Goal: Task Accomplishment & Management: Manage account settings

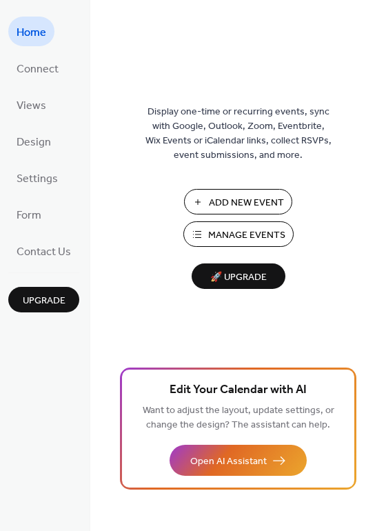
click at [228, 228] on span "Manage Events" at bounding box center [246, 235] width 77 height 14
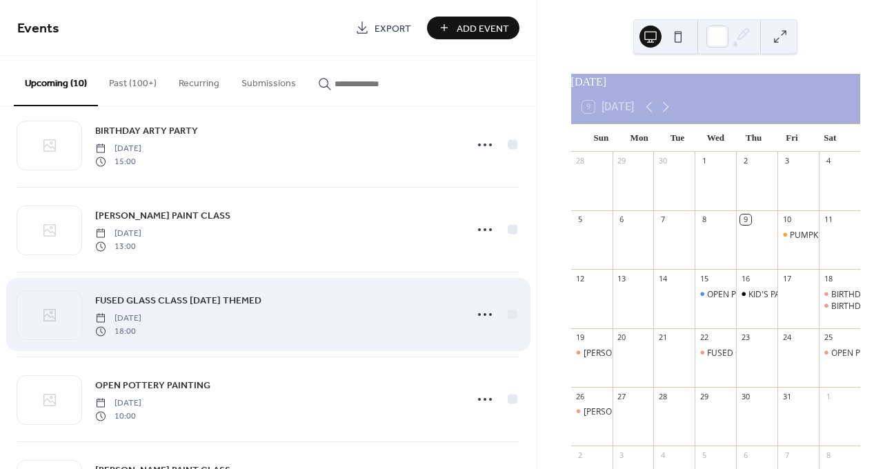
scroll to position [368, 0]
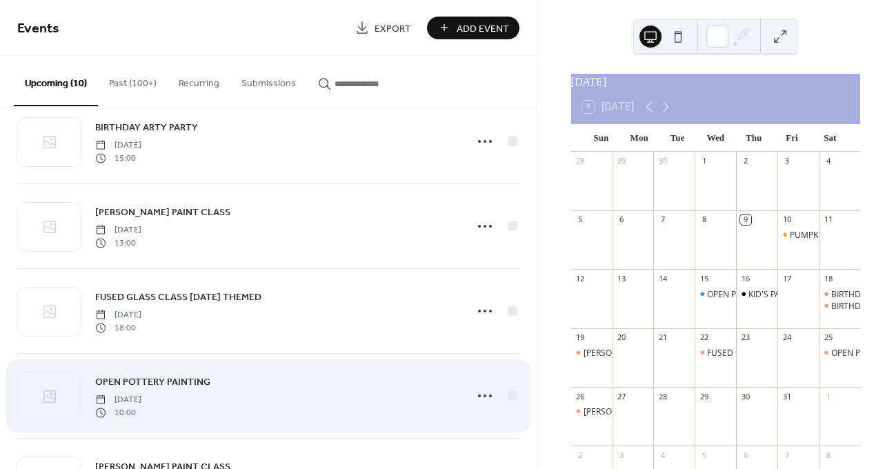
click at [341, 389] on div "OPEN POTTERY PAINTING Saturday, October 25, 2025 10:00" at bounding box center [275, 396] width 361 height 44
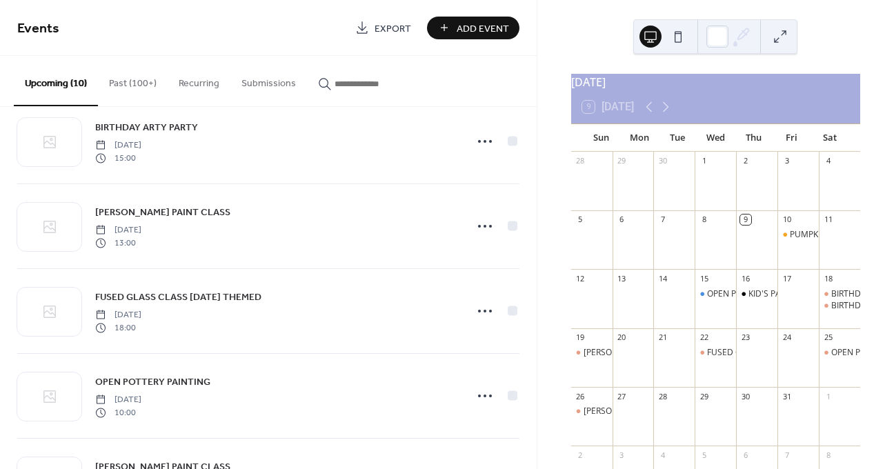
click at [474, 399] on icon at bounding box center [485, 396] width 22 height 22
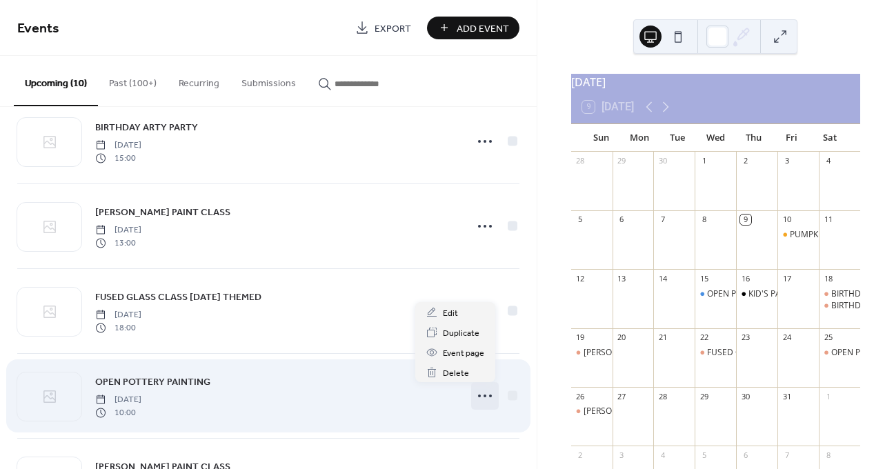
click at [479, 395] on icon at bounding box center [485, 396] width 22 height 22
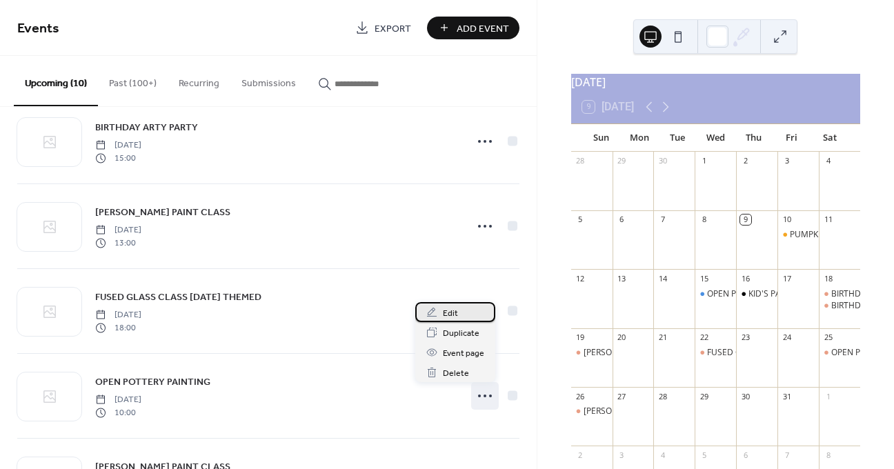
click at [462, 314] on div "Edit" at bounding box center [455, 312] width 80 height 20
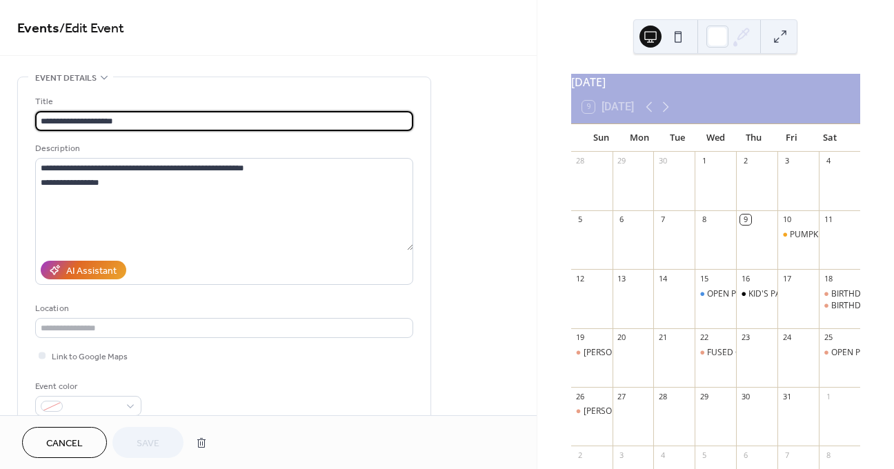
click at [232, 121] on input "**********" at bounding box center [224, 121] width 378 height 20
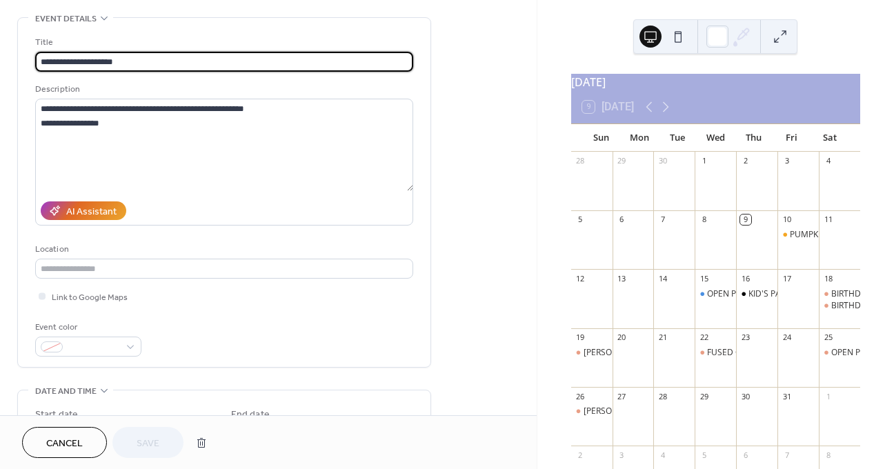
scroll to position [54, 0]
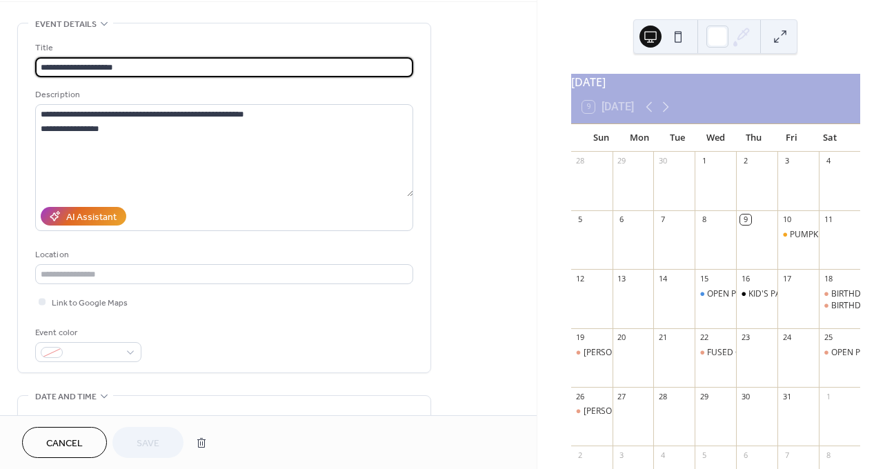
click at [439, 171] on div "**********" at bounding box center [268, 445] width 537 height 844
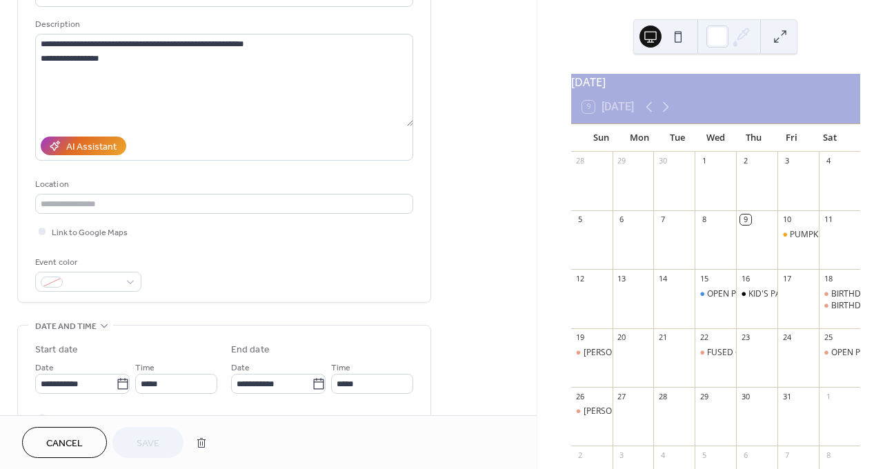
scroll to position [238, 0]
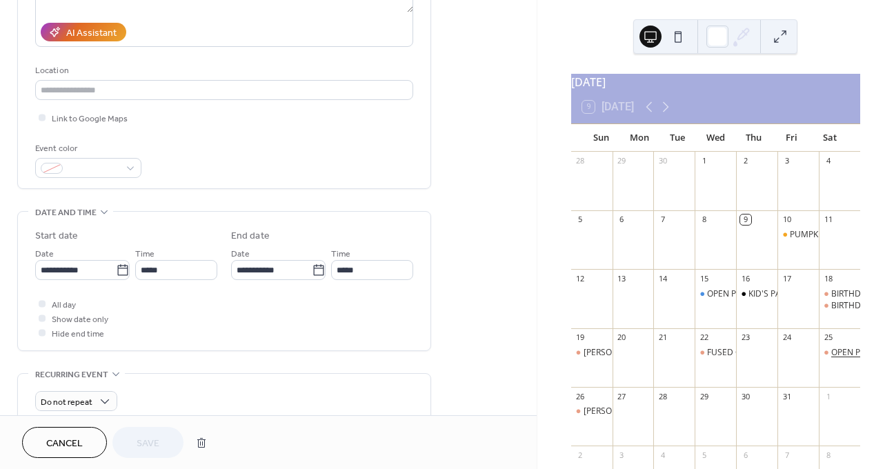
click at [831, 356] on div "OPEN POTTERY PAINTING" at bounding box center [880, 353] width 99 height 12
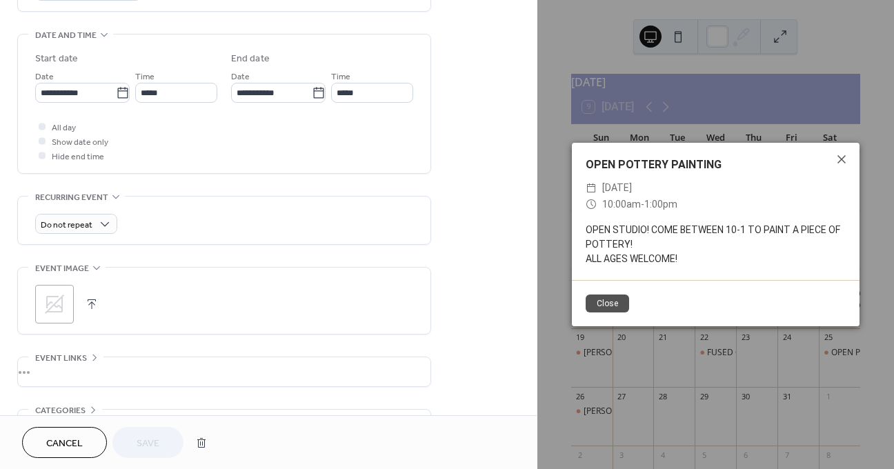
scroll to position [506, 0]
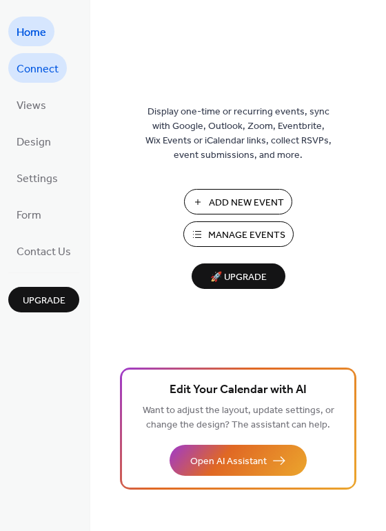
click at [57, 67] on span "Connect" at bounding box center [38, 69] width 42 height 21
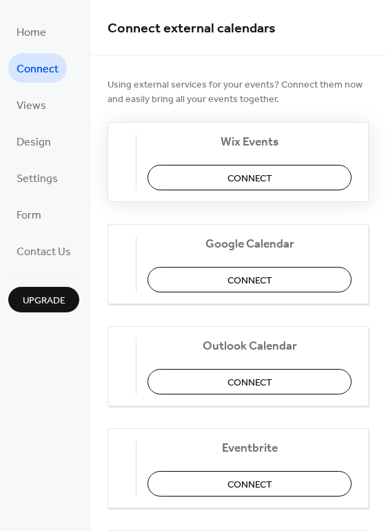
click at [210, 185] on button "Connect" at bounding box center [250, 178] width 204 height 26
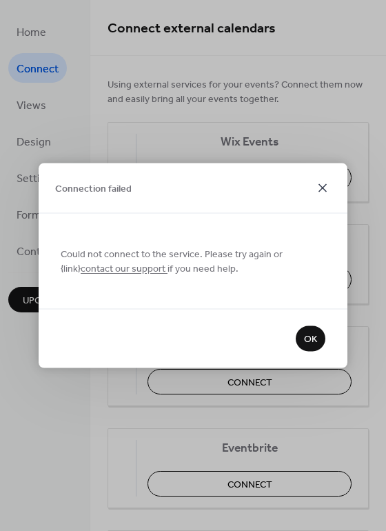
click at [322, 190] on icon at bounding box center [323, 188] width 17 height 17
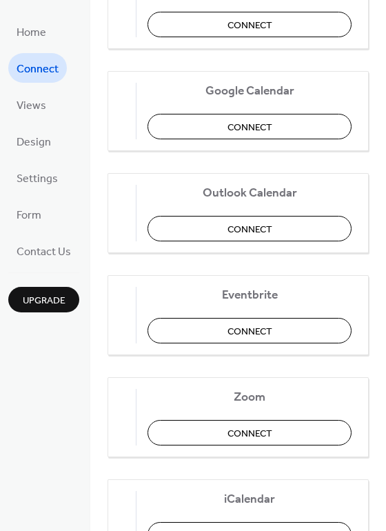
scroll to position [223, 0]
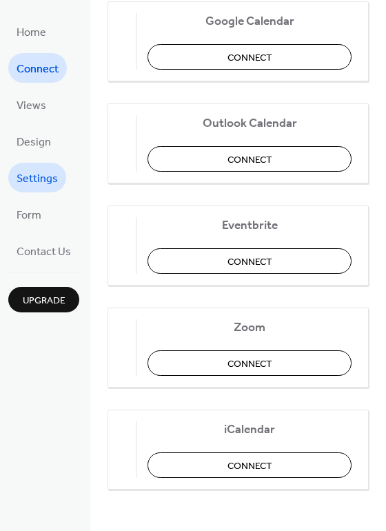
click at [34, 183] on span "Settings" at bounding box center [37, 178] width 41 height 21
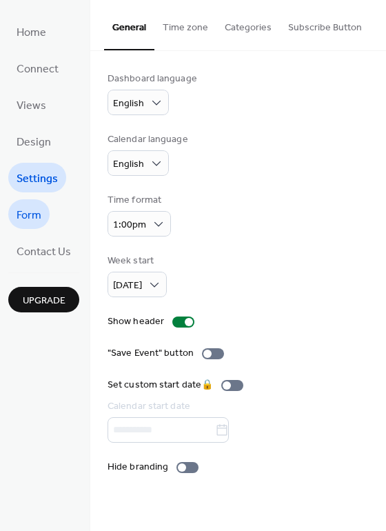
click at [39, 208] on span "Form" at bounding box center [29, 215] width 25 height 21
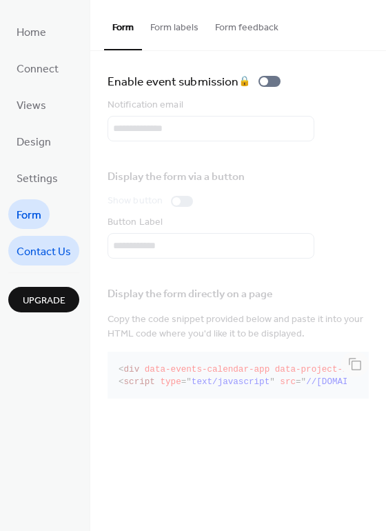
click at [47, 245] on span "Contact Us" at bounding box center [44, 251] width 54 height 21
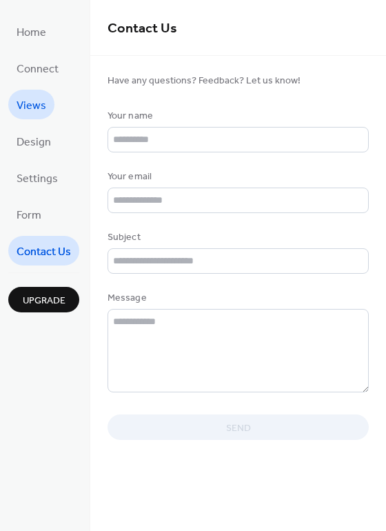
click at [42, 103] on span "Views" at bounding box center [32, 105] width 30 height 21
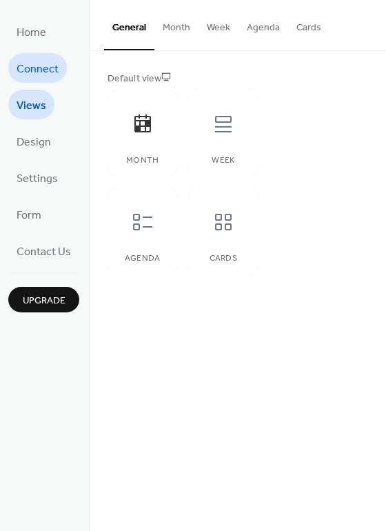
click at [46, 80] on link "Connect" at bounding box center [37, 68] width 59 height 30
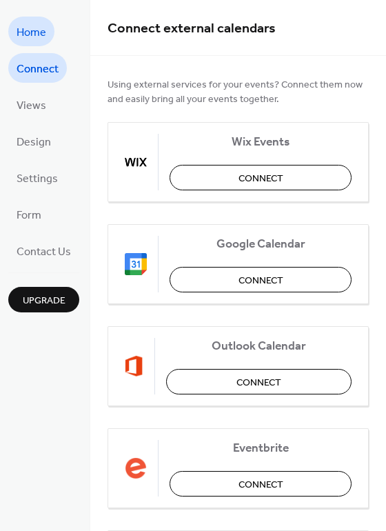
click at [41, 37] on span "Home" at bounding box center [32, 32] width 30 height 21
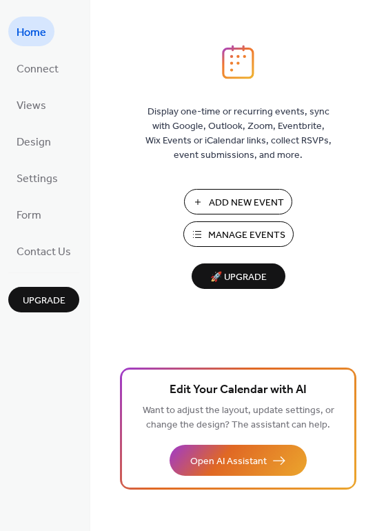
click at [221, 228] on span "Manage Events" at bounding box center [246, 235] width 77 height 14
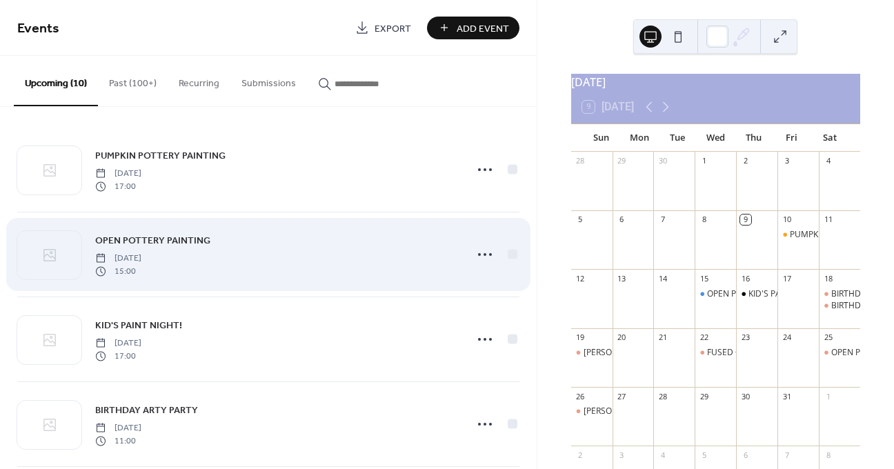
scroll to position [12, 0]
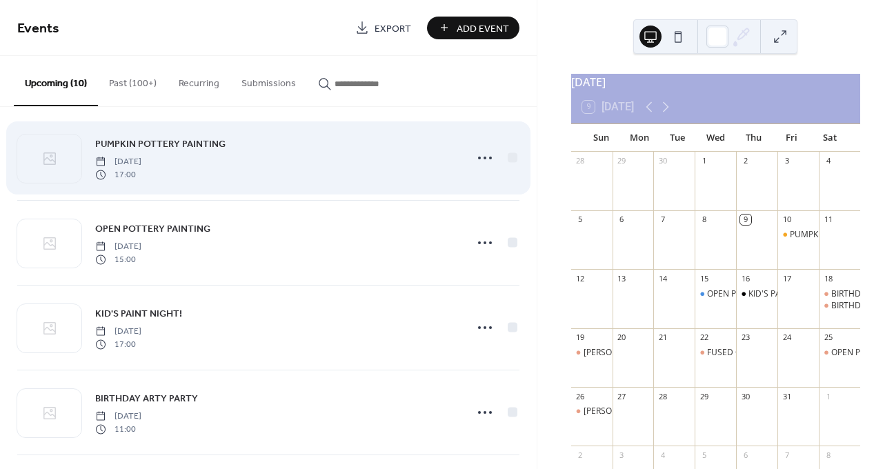
click at [355, 175] on div "PUMPKIN POTTERY PAINTING [DATE] 17:00" at bounding box center [275, 158] width 361 height 44
click at [477, 160] on icon at bounding box center [485, 158] width 22 height 22
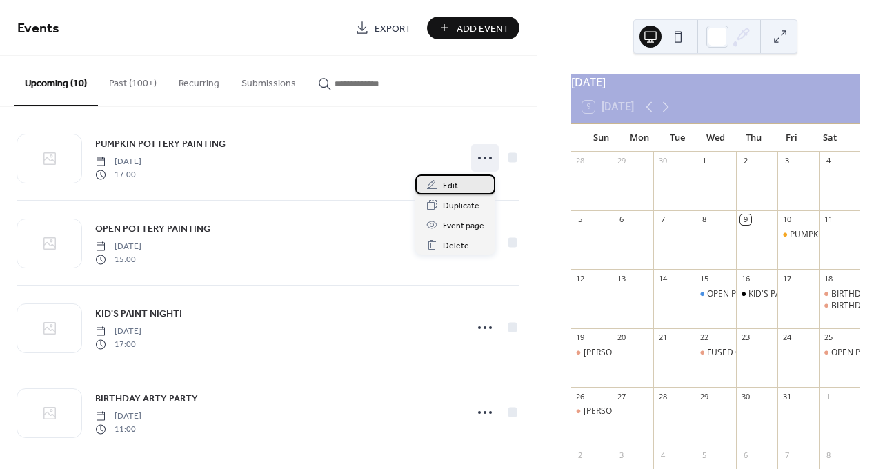
click at [467, 181] on div "Edit" at bounding box center [455, 185] width 80 height 20
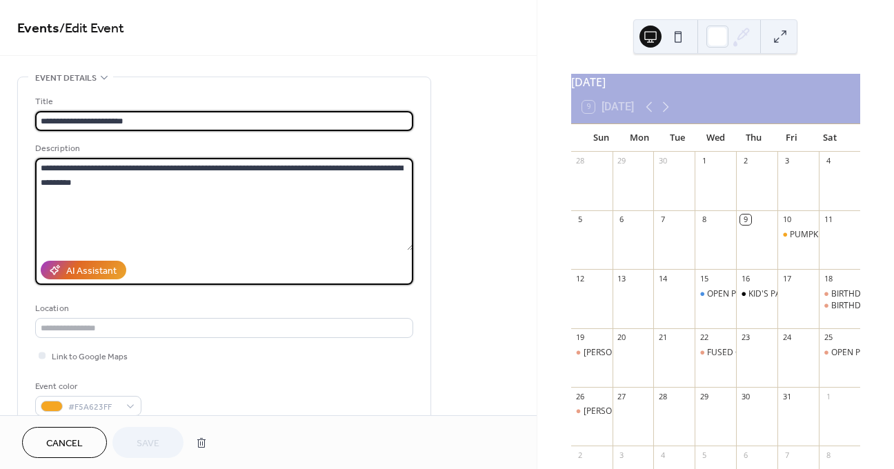
click at [307, 190] on textarea "**********" at bounding box center [224, 204] width 378 height 92
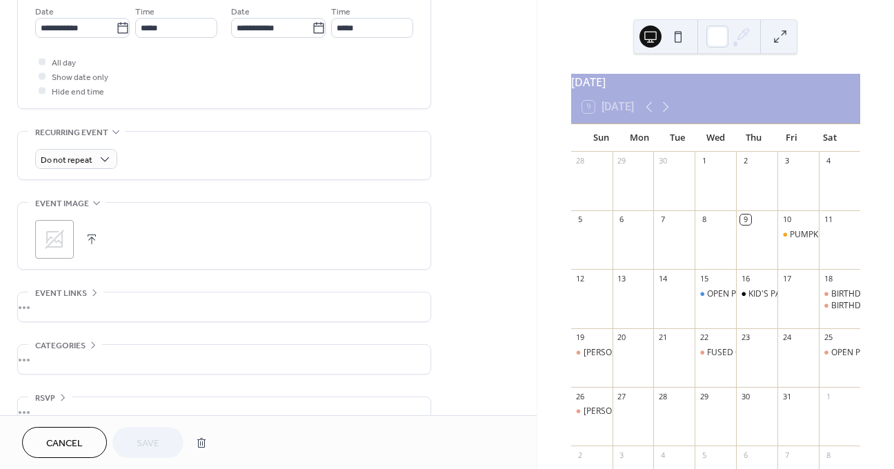
scroll to position [501, 0]
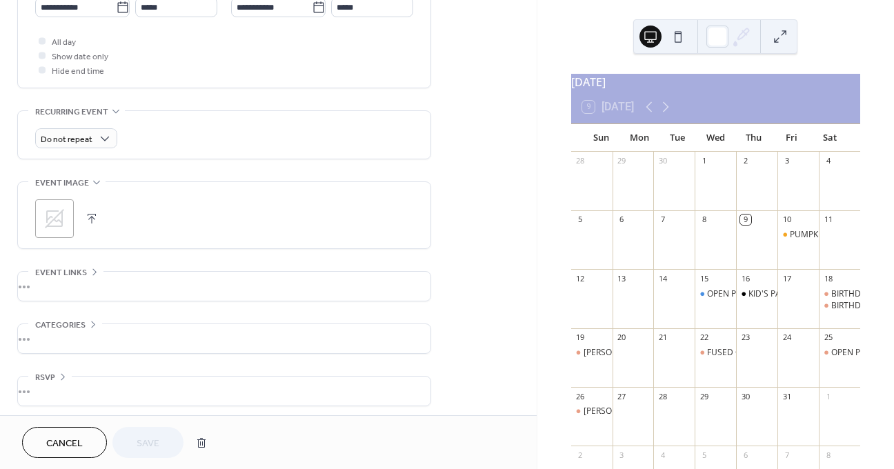
click at [90, 300] on div "•••" at bounding box center [224, 286] width 412 height 29
click at [90, 277] on icon at bounding box center [94, 271] width 11 height 11
click at [95, 277] on div "•••" at bounding box center [224, 286] width 412 height 29
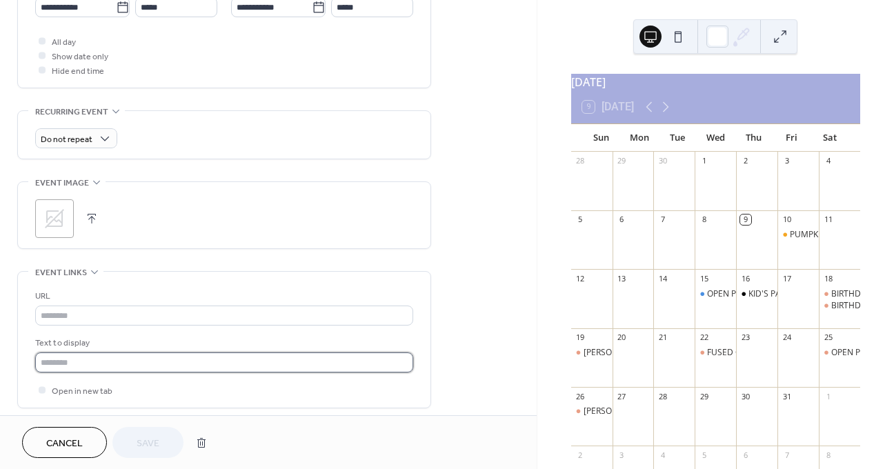
click at [160, 369] on input "text" at bounding box center [224, 362] width 378 height 20
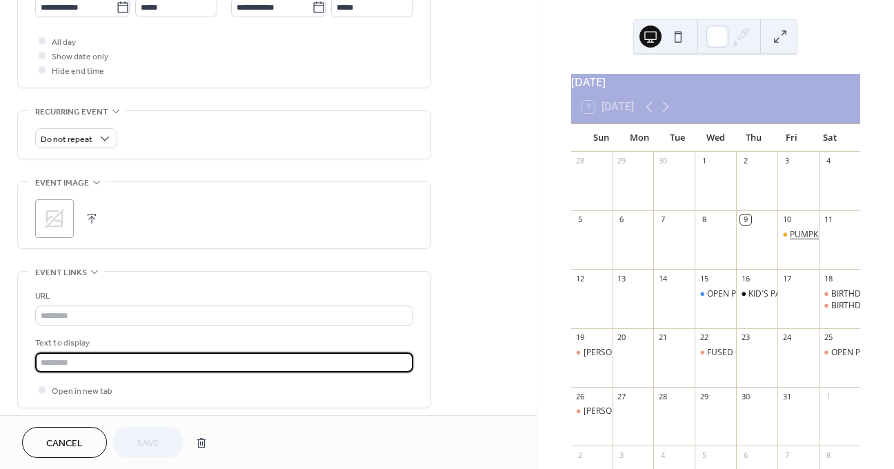
click at [798, 240] on div "PUMPKIN POTTERY PAINTING" at bounding box center [847, 235] width 114 height 12
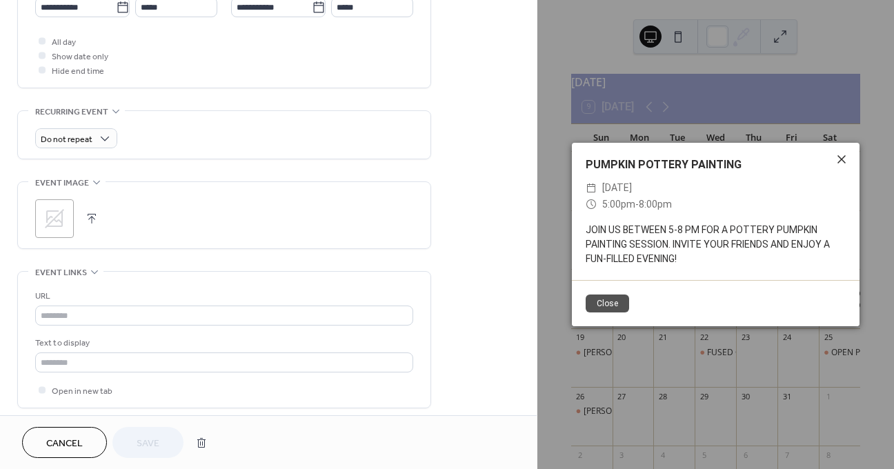
click at [842, 159] on icon at bounding box center [841, 159] width 8 height 8
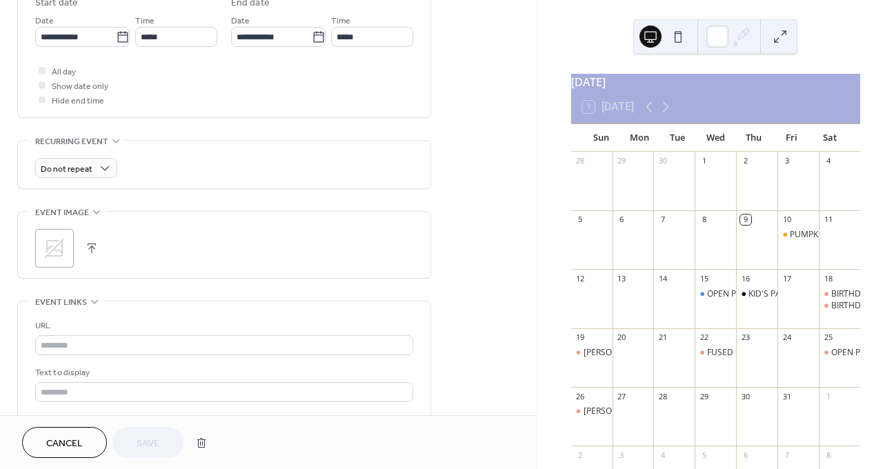
scroll to position [535, 0]
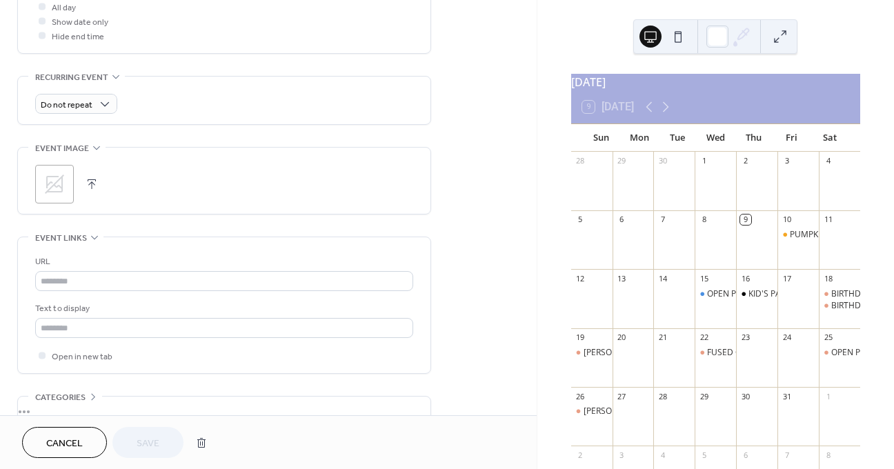
click at [147, 315] on div "Text to display" at bounding box center [222, 308] width 375 height 14
click at [147, 319] on input "text" at bounding box center [224, 328] width 378 height 20
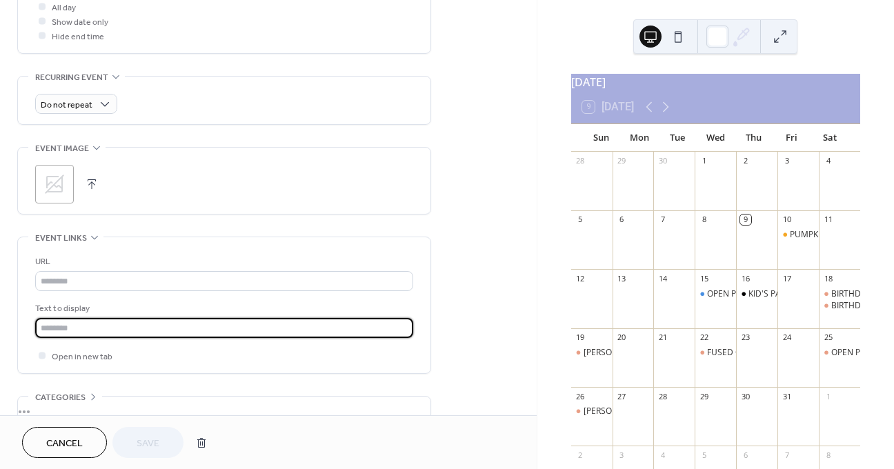
paste input "**********"
type input "**********"
type input "*"
type input "********"
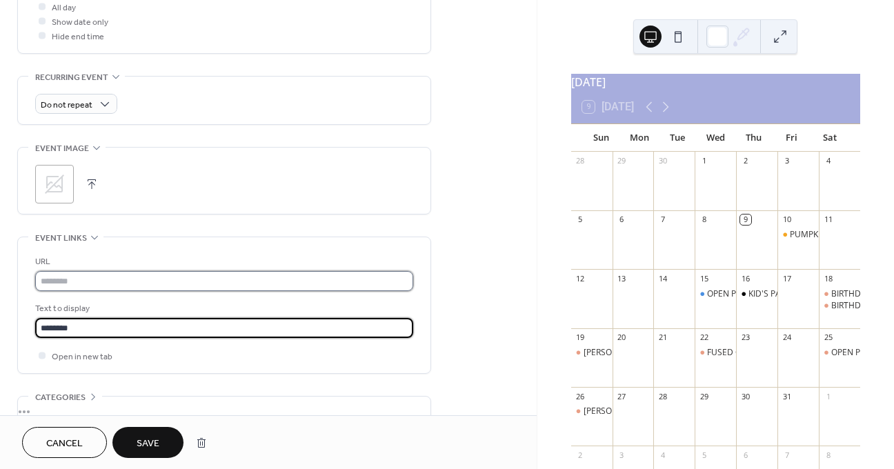
click at [179, 282] on input "text" at bounding box center [224, 281] width 378 height 20
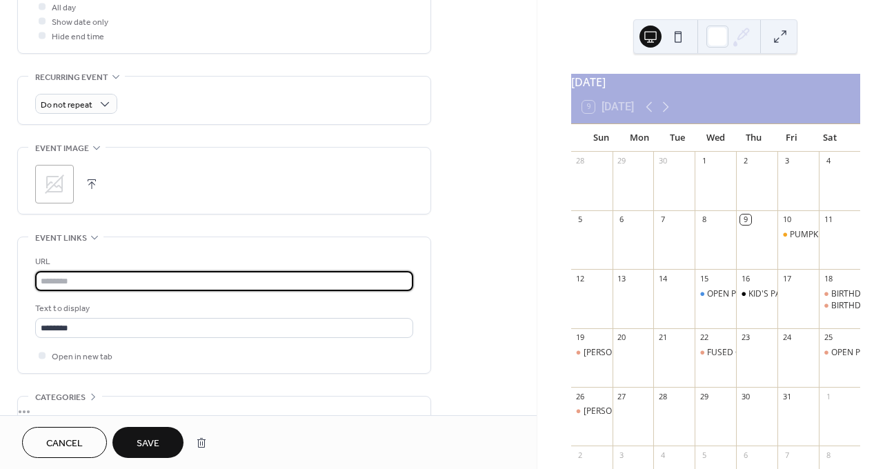
paste input "**********"
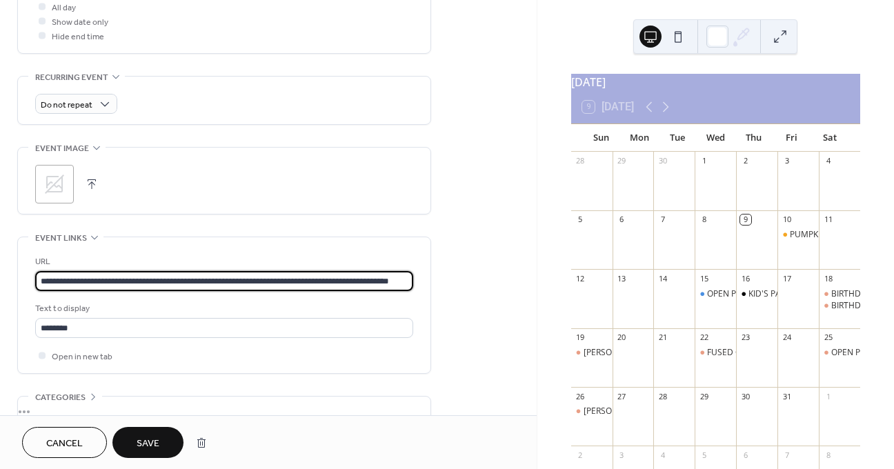
scroll to position [0, 28]
type input "**********"
click at [149, 438] on span "Save" at bounding box center [148, 444] width 23 height 14
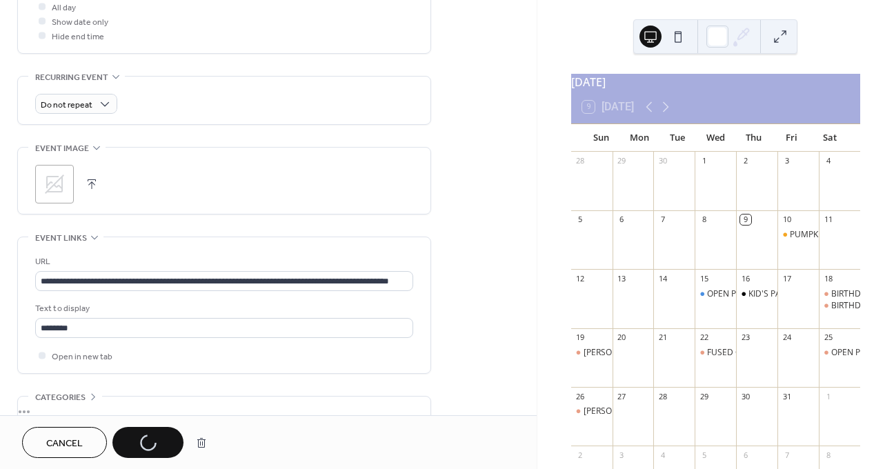
scroll to position [0, 0]
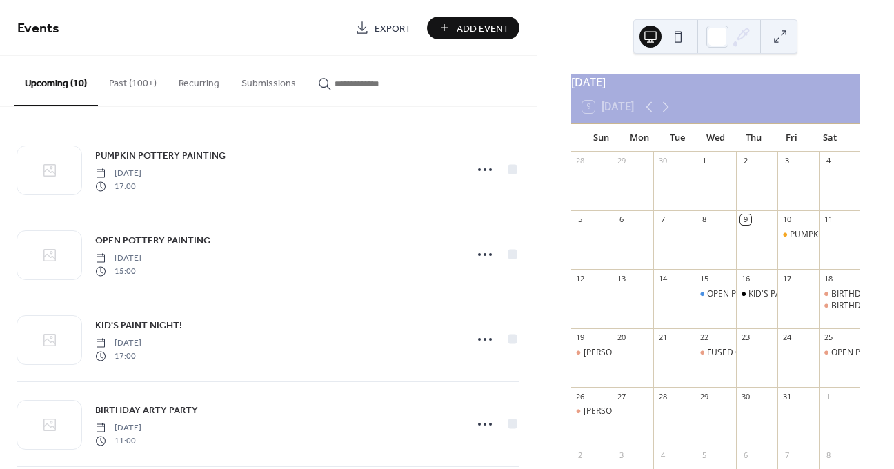
click at [385, 26] on span "Export" at bounding box center [393, 28] width 37 height 14
click at [846, 60] on div "October 2025 9 Today Sun Mon Tue Wed Thu Fri Sat 28 29 30 1 2 3 4 5 6 7 8 9 10 …" at bounding box center [715, 234] width 357 height 469
click at [799, 241] on div "PUMPKIN POTTERY PAINTING" at bounding box center [847, 235] width 114 height 12
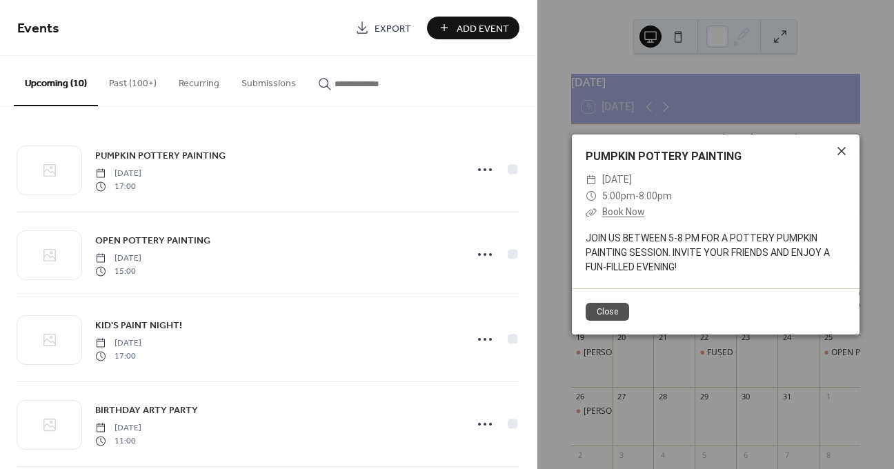
click at [839, 149] on icon at bounding box center [841, 151] width 17 height 17
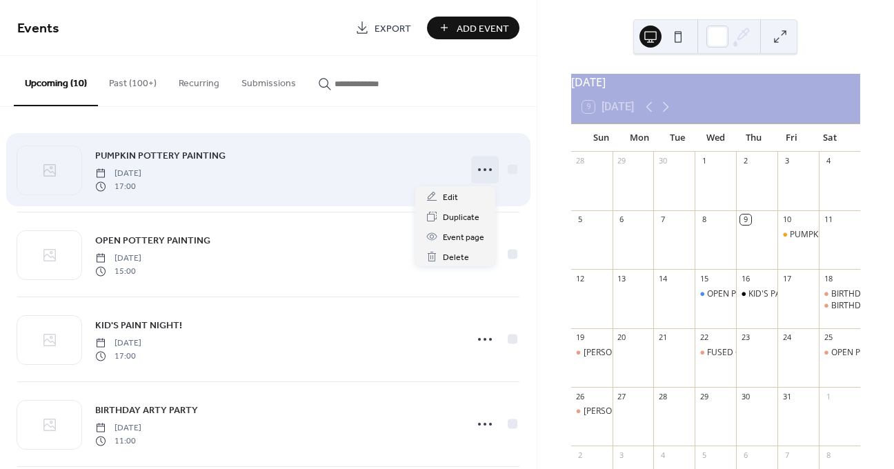
click at [494, 177] on div at bounding box center [485, 170] width 28 height 28
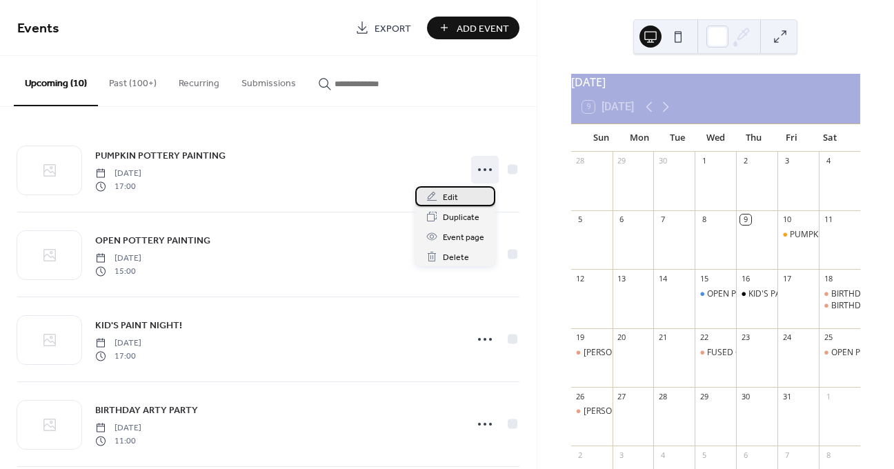
click at [458, 192] on div "Edit" at bounding box center [455, 196] width 80 height 20
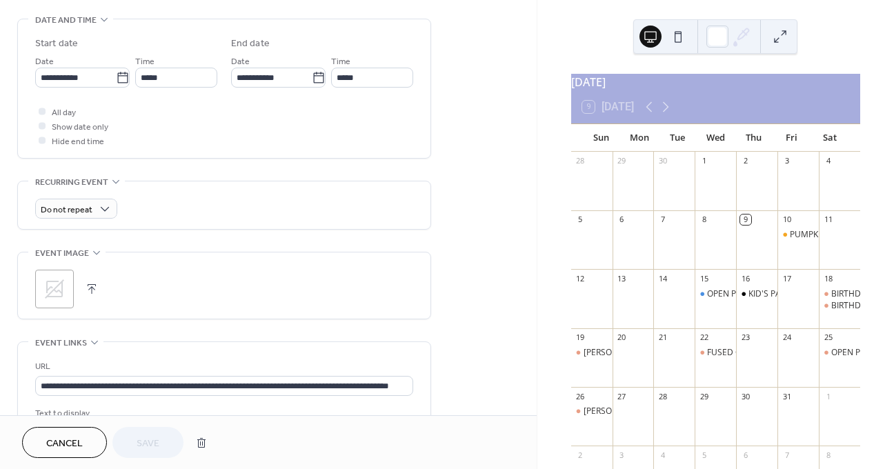
scroll to position [471, 0]
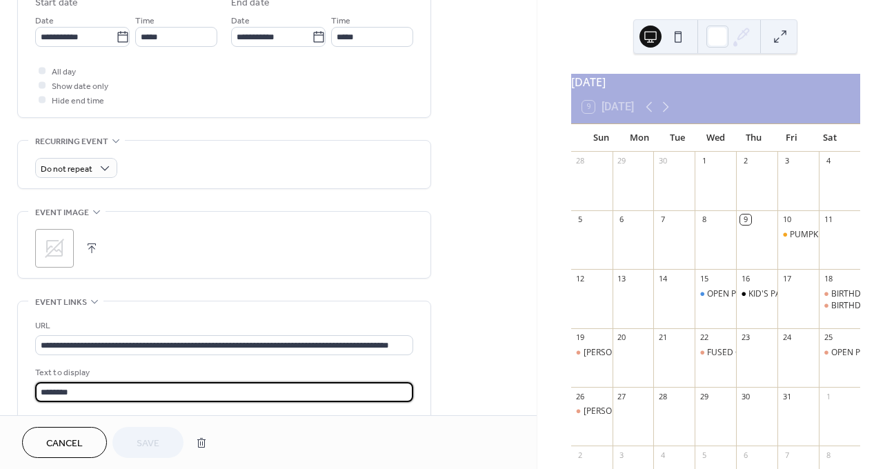
click at [160, 385] on input "********" at bounding box center [224, 392] width 378 height 20
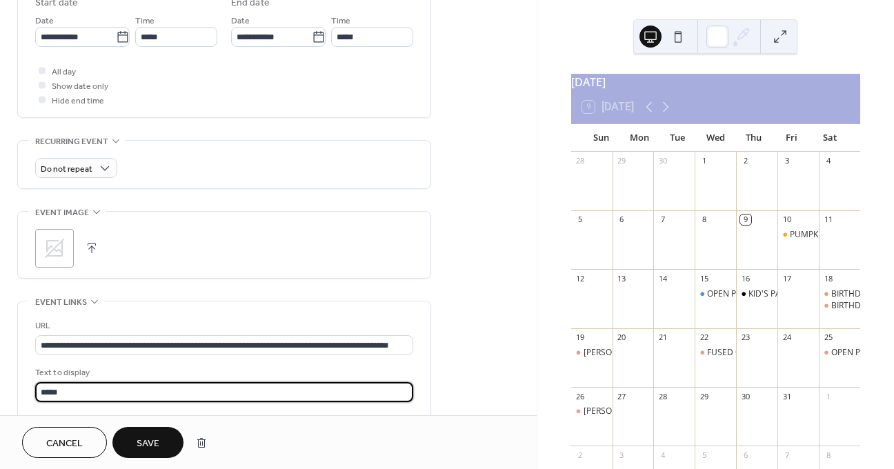
type input "******"
type input "**********"
click at [280, 417] on div "Cancel Save" at bounding box center [268, 442] width 537 height 54
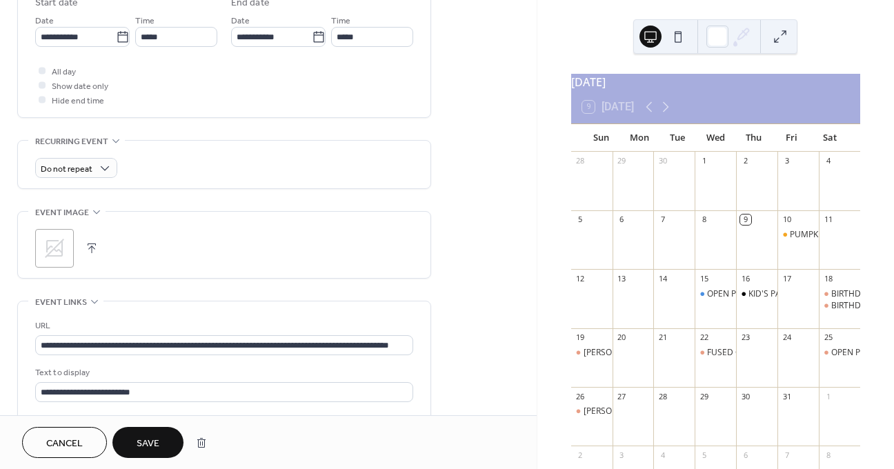
click at [155, 437] on span "Save" at bounding box center [148, 444] width 23 height 14
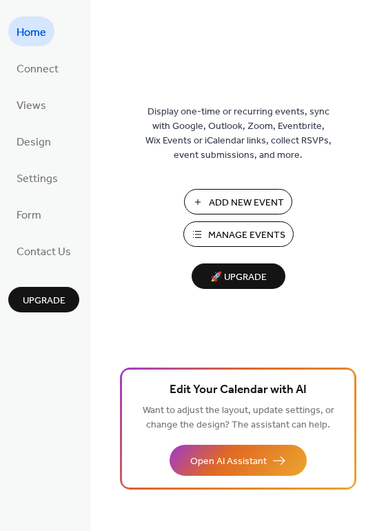
click at [242, 229] on span "Manage Events" at bounding box center [246, 235] width 77 height 14
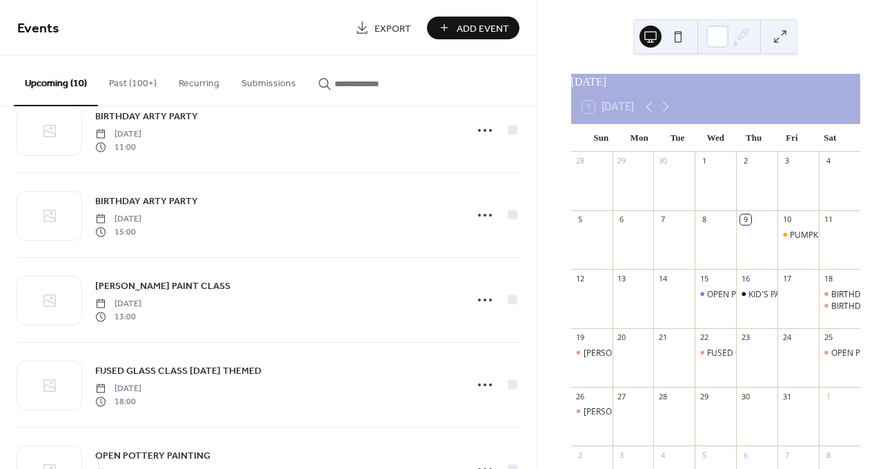
scroll to position [295, 0]
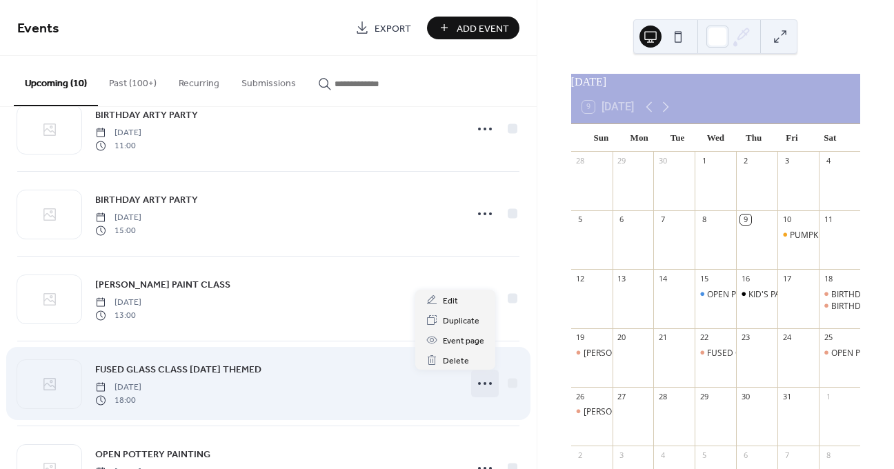
click at [490, 378] on icon at bounding box center [485, 383] width 22 height 22
click at [484, 382] on circle at bounding box center [485, 383] width 3 height 3
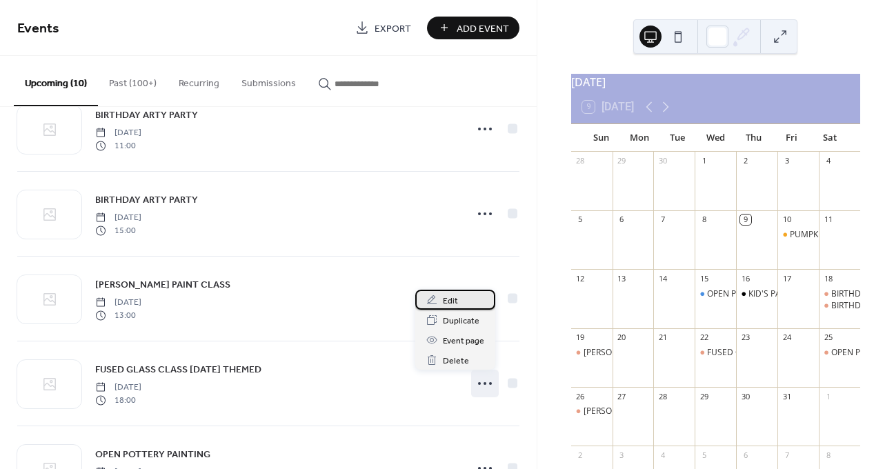
click at [465, 296] on div "Edit" at bounding box center [455, 300] width 80 height 20
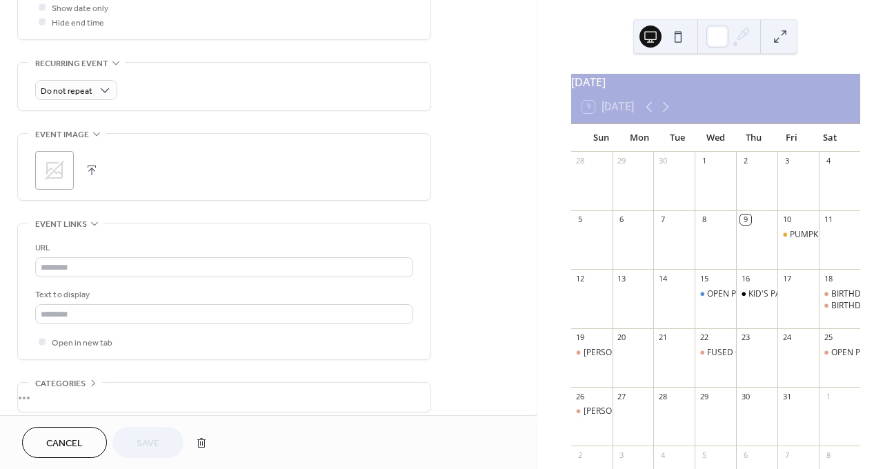
scroll to position [559, 0]
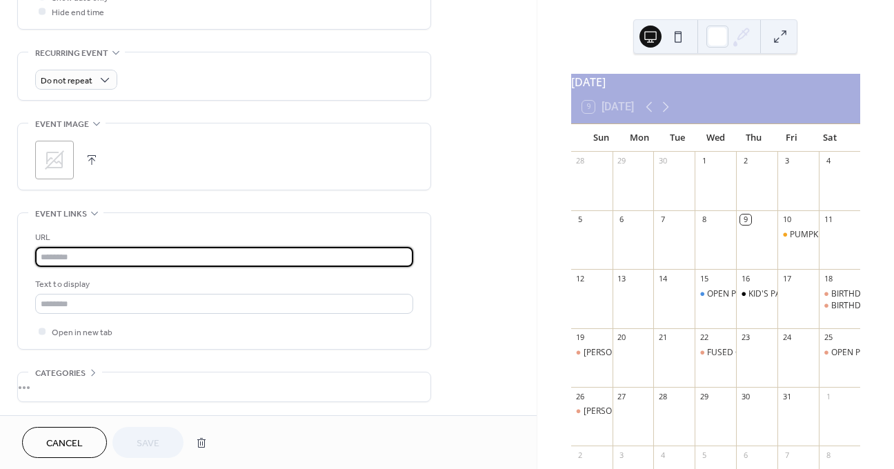
click at [130, 252] on input "text" at bounding box center [224, 257] width 378 height 20
paste input "**********"
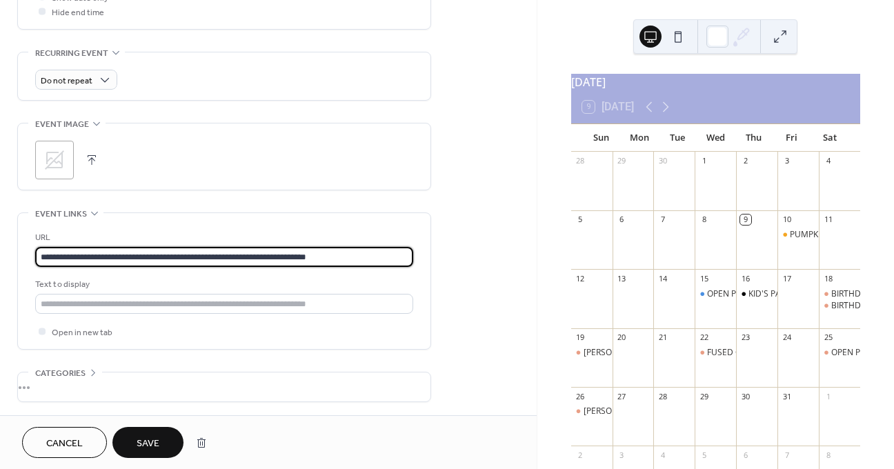
type input "**********"
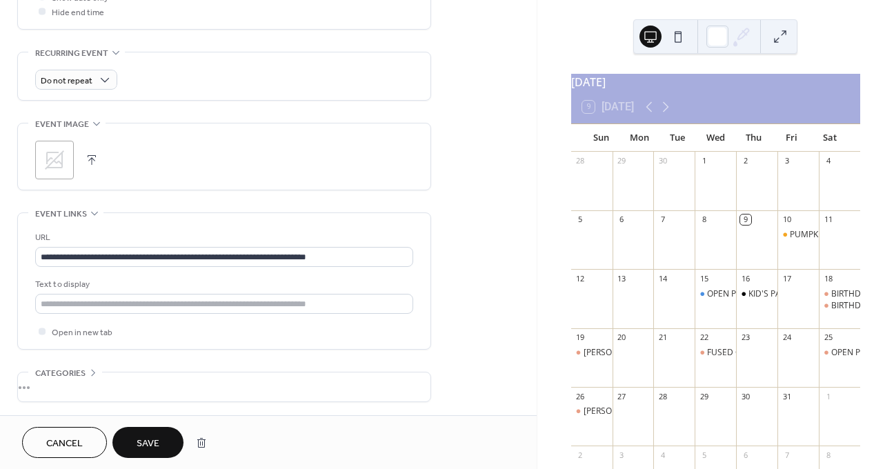
click at [119, 291] on div "Text to display" at bounding box center [222, 284] width 375 height 14
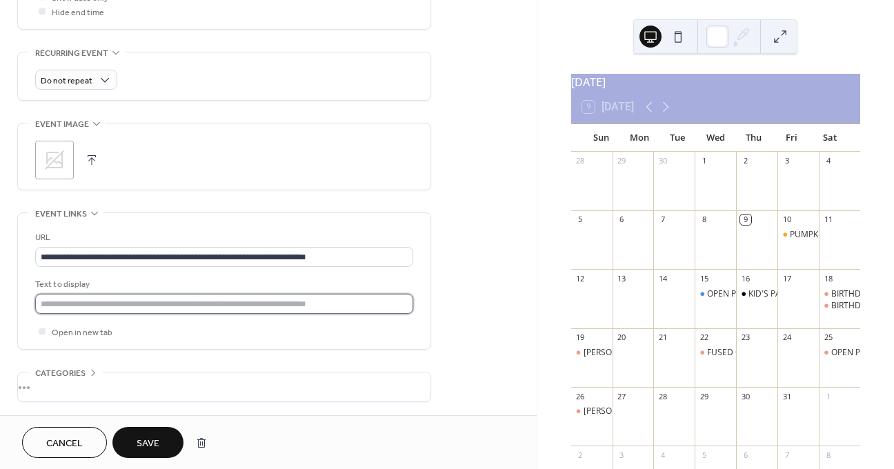
click at [111, 300] on input "text" at bounding box center [224, 304] width 378 height 20
